Goal: Information Seeking & Learning: Check status

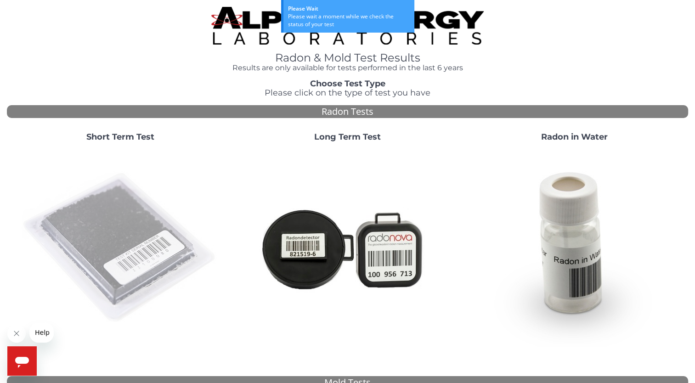
click at [115, 213] on img at bounding box center [121, 248] width 198 height 198
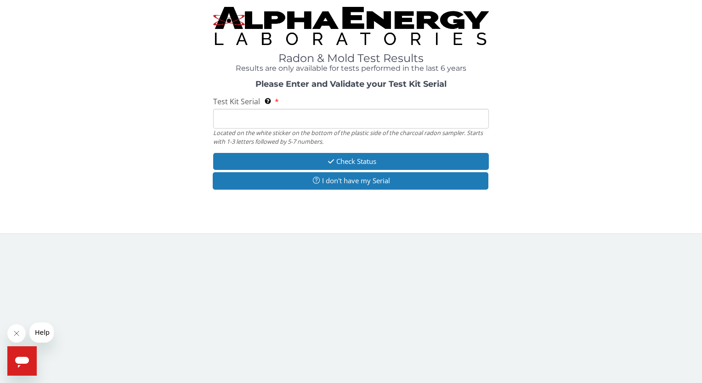
click at [276, 119] on input "Test Kit Serial Located on the white sticker on the bottom of the plastic side …" at bounding box center [350, 119] width 275 height 20
paste input "FE448223"
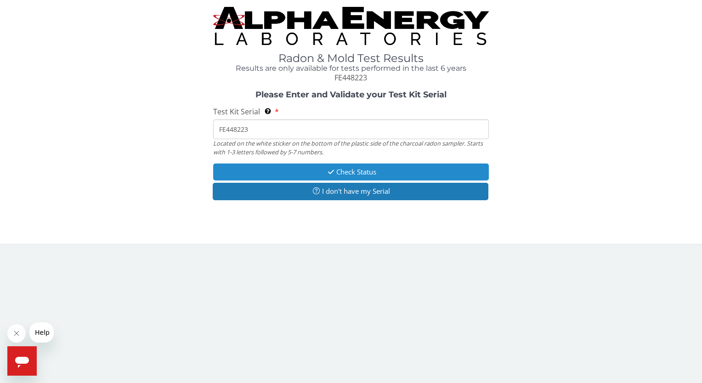
type input "FE448223"
click at [266, 171] on button "Check Status" at bounding box center [350, 172] width 275 height 17
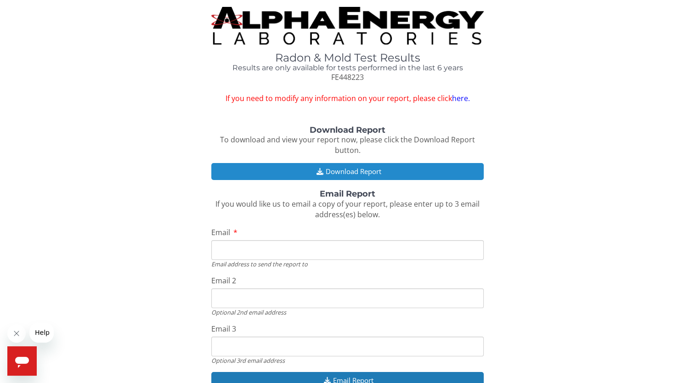
click at [364, 173] on button "Download Report" at bounding box center [347, 171] width 273 height 17
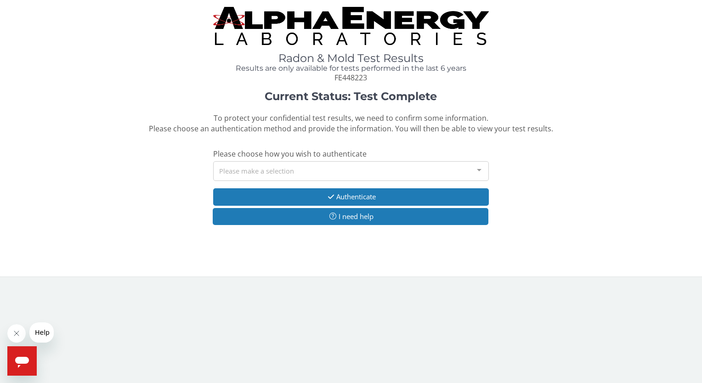
click at [301, 174] on div "Please make a selection" at bounding box center [350, 171] width 275 height 20
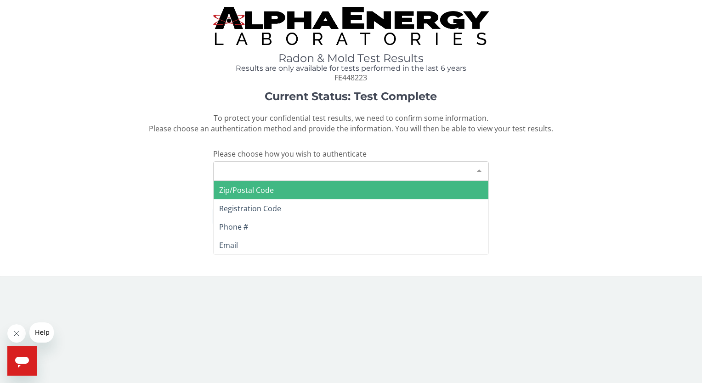
click at [265, 187] on span "Zip/Postal Code" at bounding box center [246, 190] width 55 height 10
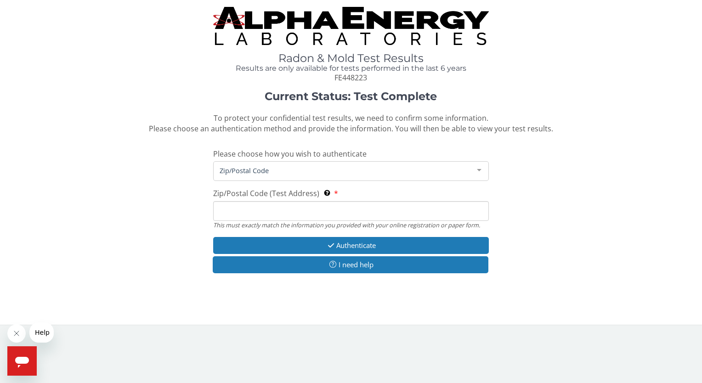
click at [250, 210] on input "Zip/Postal Code (Test Address) This must exactly match the information you prov…" at bounding box center [350, 211] width 275 height 20
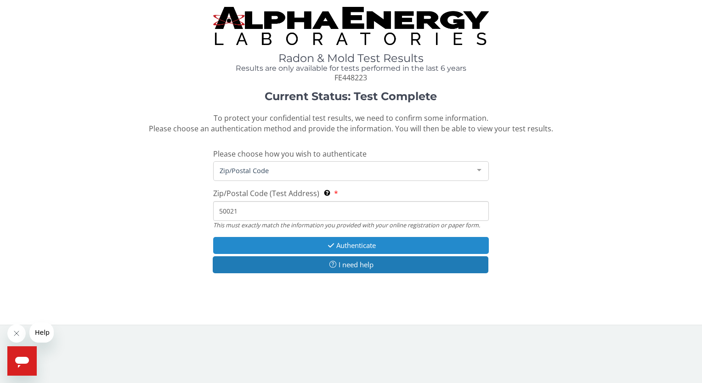
type input "50021"
click at [340, 249] on button "Authenticate" at bounding box center [350, 245] width 275 height 17
